Goal: Navigation & Orientation: Find specific page/section

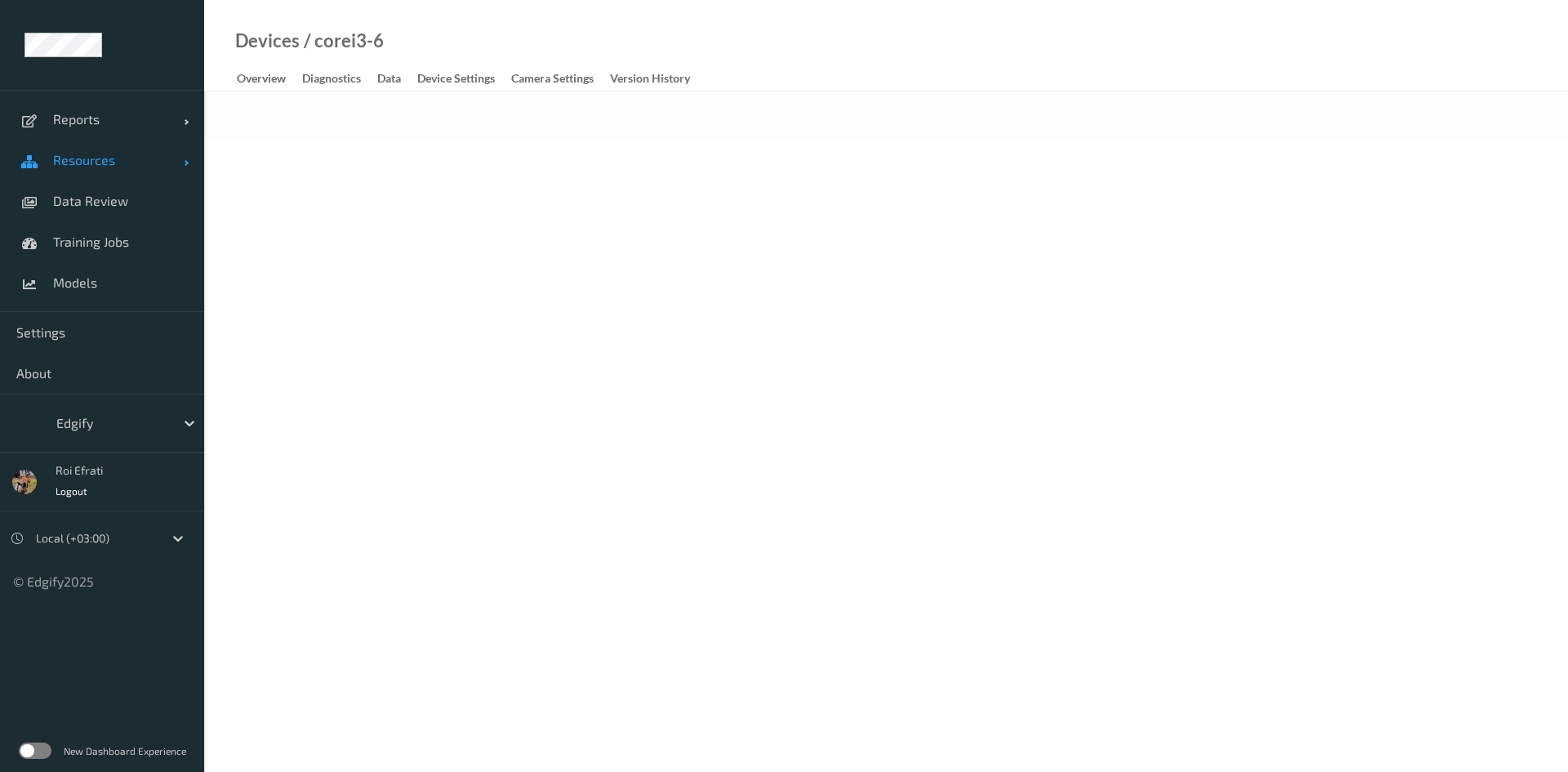
click at [90, 163] on span "Resources" at bounding box center [118, 160] width 131 height 16
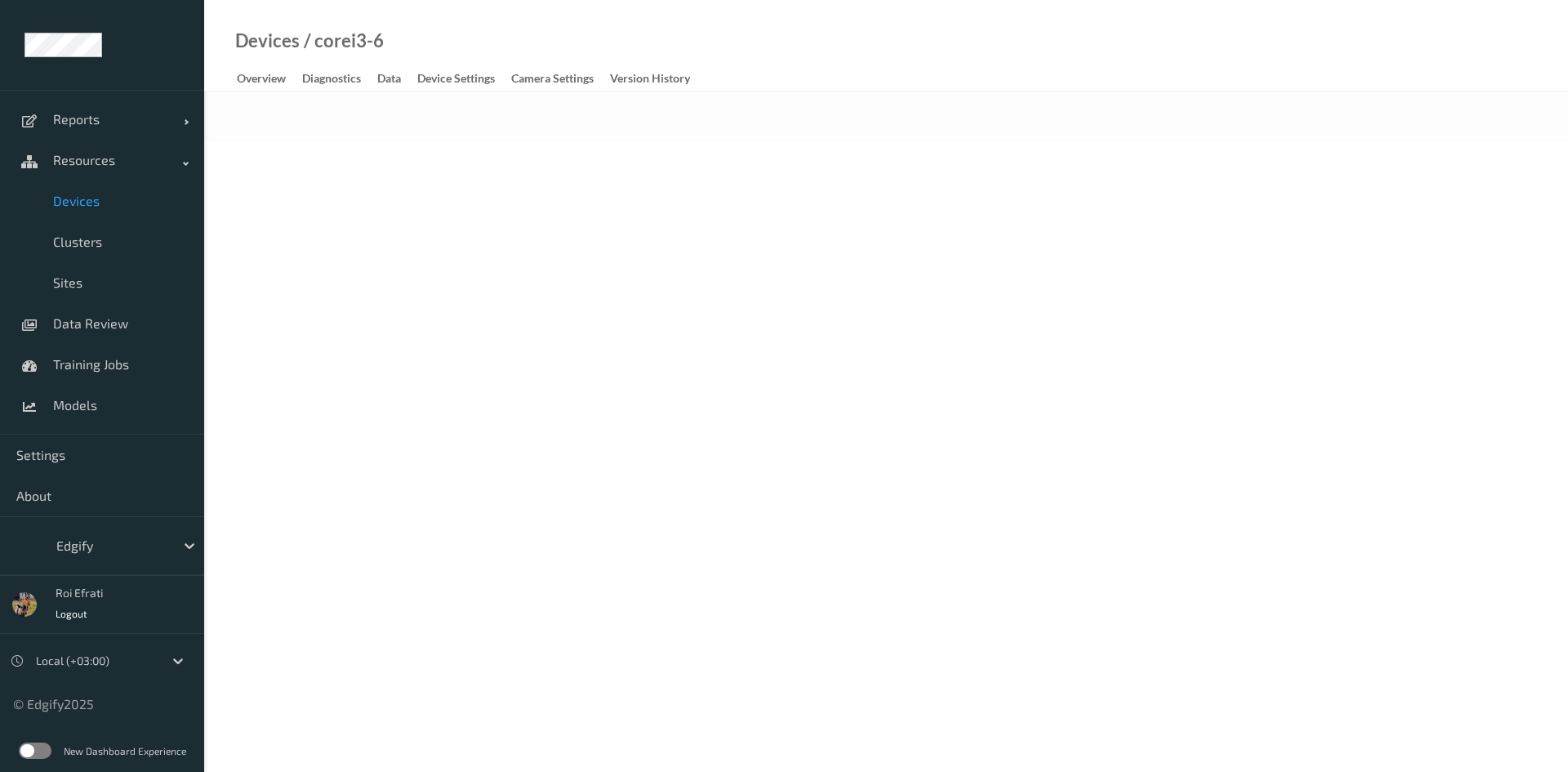
click at [90, 207] on span "Devices" at bounding box center [120, 201] width 135 height 16
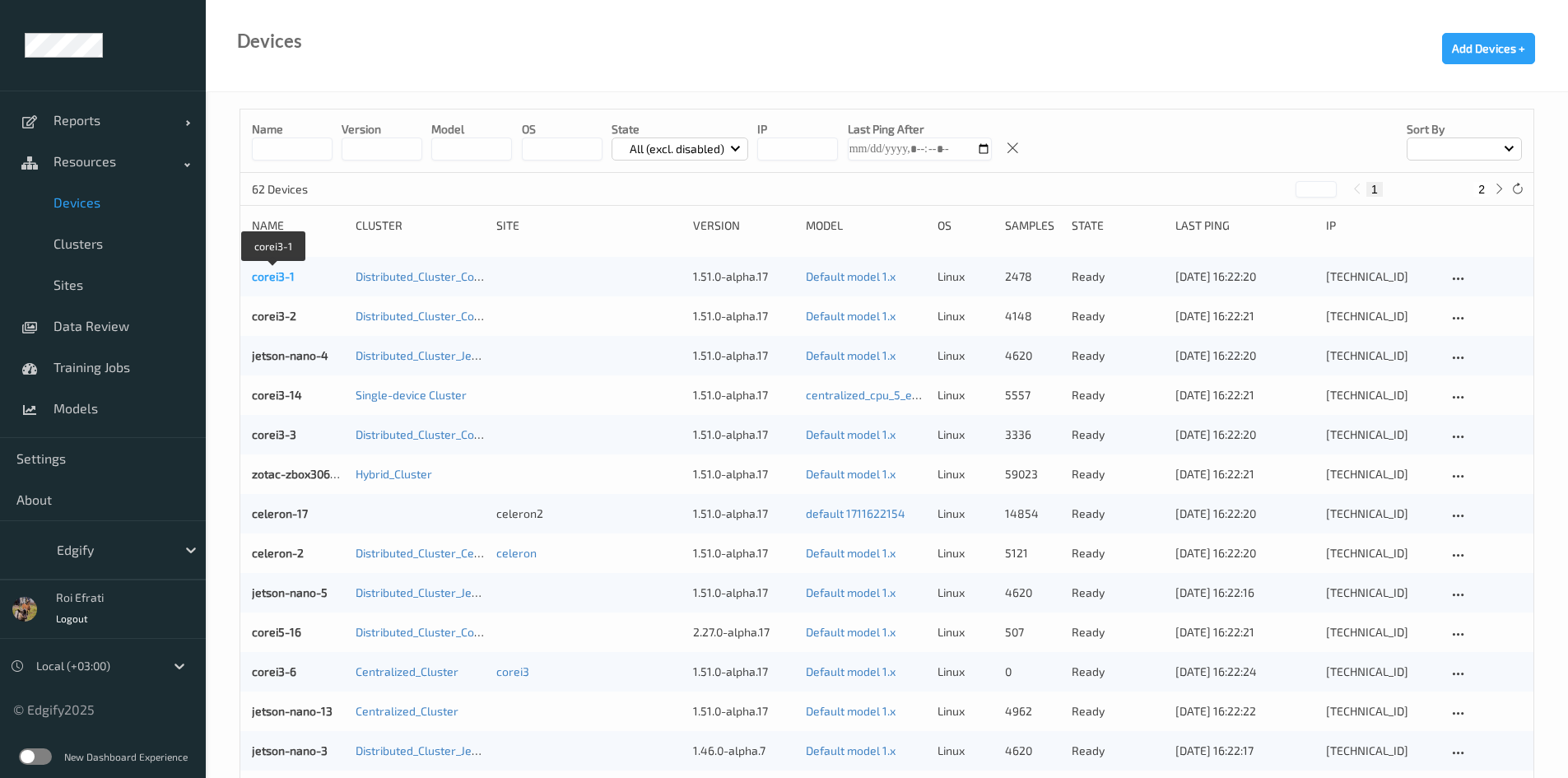
click at [267, 278] on link "corei3-1" at bounding box center [273, 276] width 43 height 14
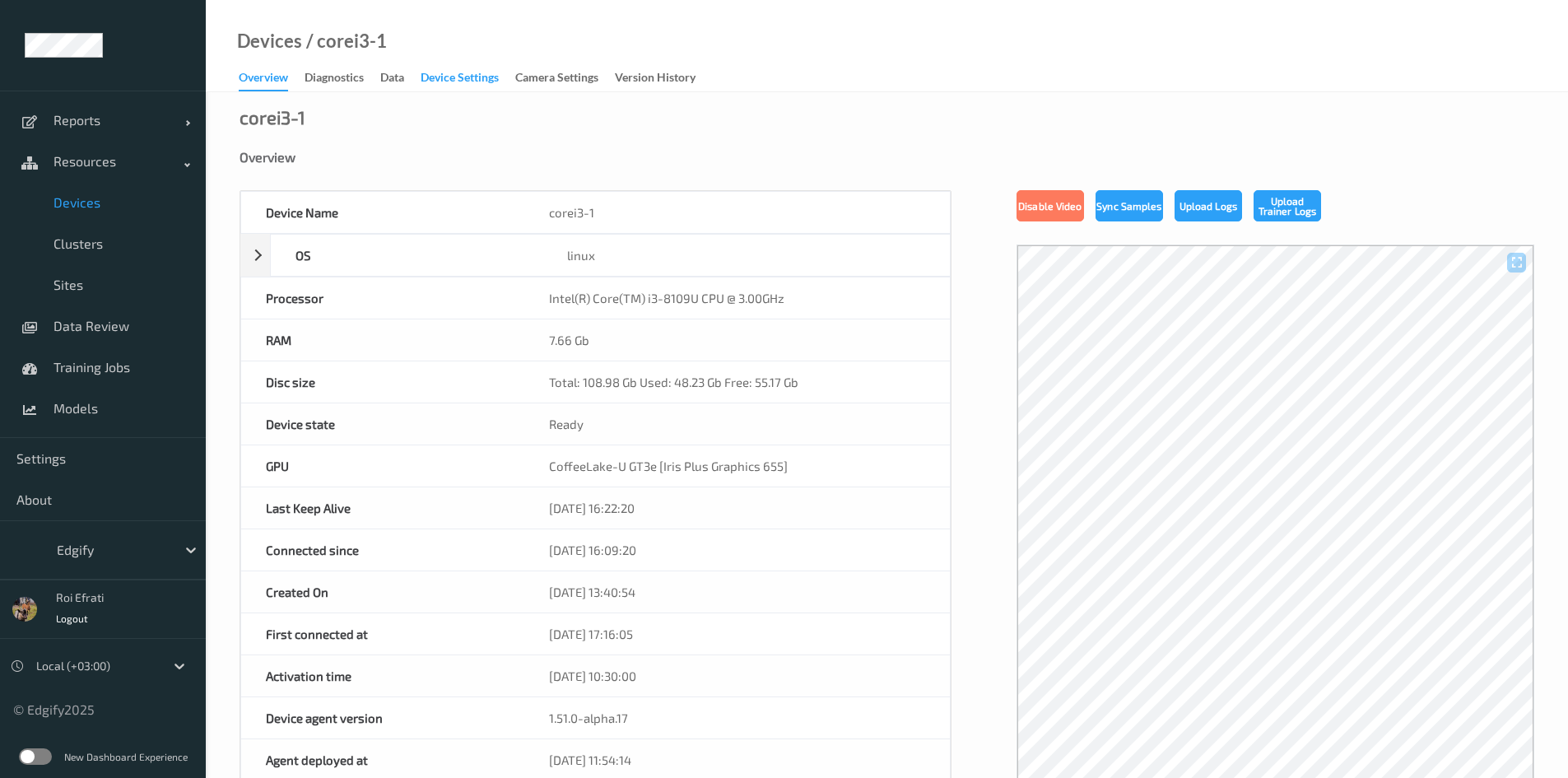
click at [458, 75] on div "Device Settings" at bounding box center [459, 79] width 78 height 21
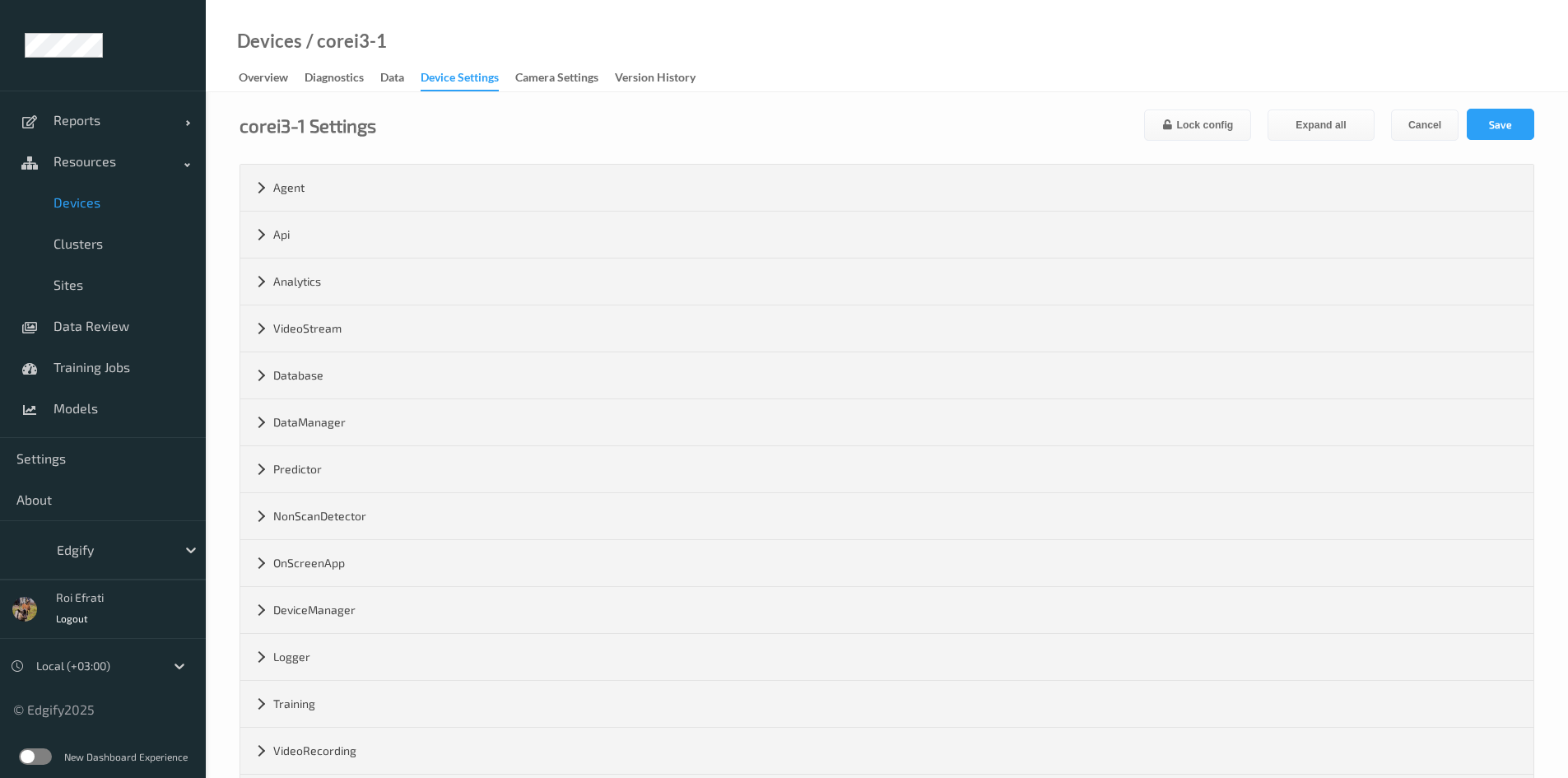
click at [32, 747] on div "New Dashboard Experience" at bounding box center [103, 756] width 206 height 43
click at [33, 756] on label at bounding box center [36, 756] width 33 height 17
